Goal: Check status: Check status

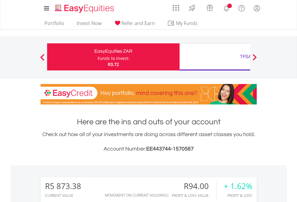
scroll to position [58, 94]
click at [98, 57] on div "Funds to invest:" at bounding box center [114, 58] width 32 height 6
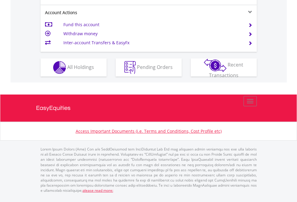
scroll to position [549, 0]
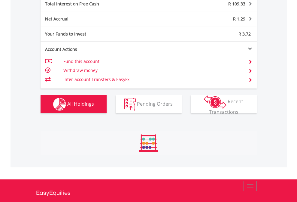
scroll to position [58, 94]
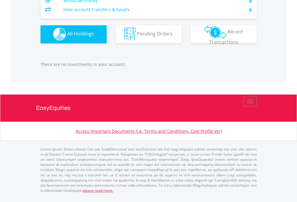
scroll to position [58, 94]
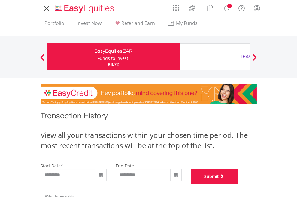
click at [238, 184] on button "Submit" at bounding box center [214, 176] width 47 height 15
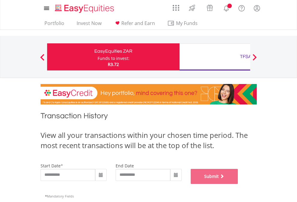
scroll to position [244, 0]
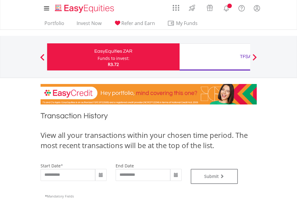
click at [215, 57] on div "TFSA" at bounding box center [245, 56] width 125 height 8
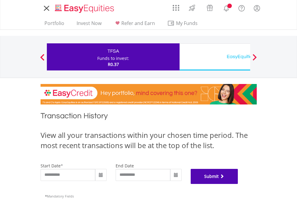
click at [238, 184] on button "Submit" at bounding box center [214, 176] width 47 height 15
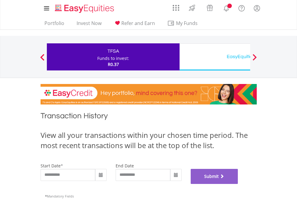
scroll to position [244, 0]
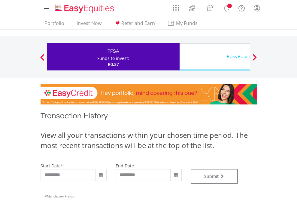
click at [215, 57] on div "EasyEquities USD" at bounding box center [245, 56] width 125 height 8
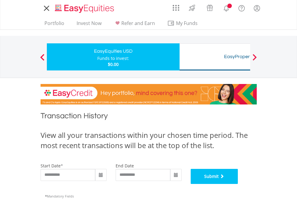
click at [238, 184] on button "Submit" at bounding box center [214, 176] width 47 height 15
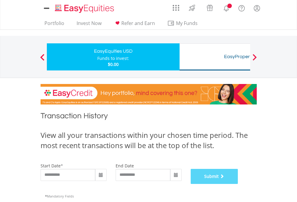
scroll to position [244, 0]
